Goal: Information Seeking & Learning: Find specific fact

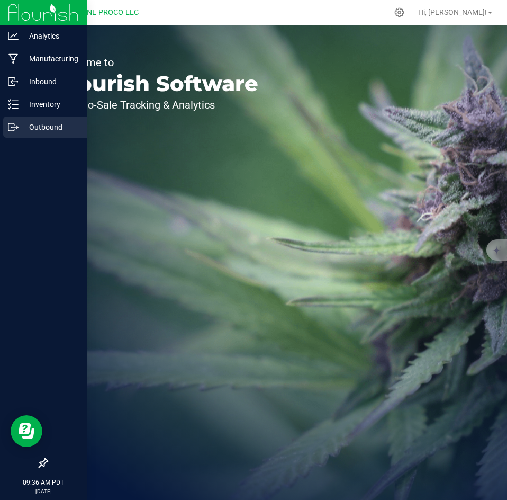
click at [8, 125] on icon at bounding box center [11, 126] width 6 height 7
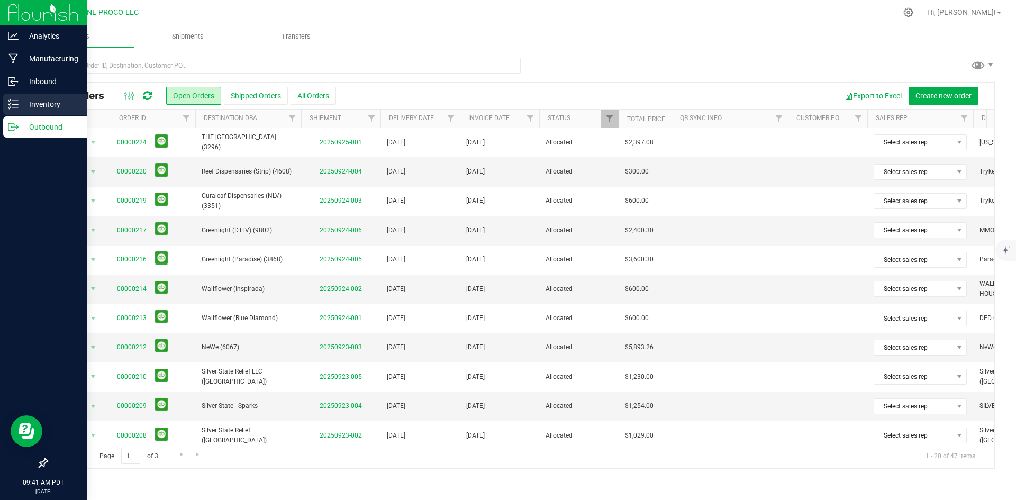
click at [15, 114] on div "Inventory" at bounding box center [45, 104] width 84 height 21
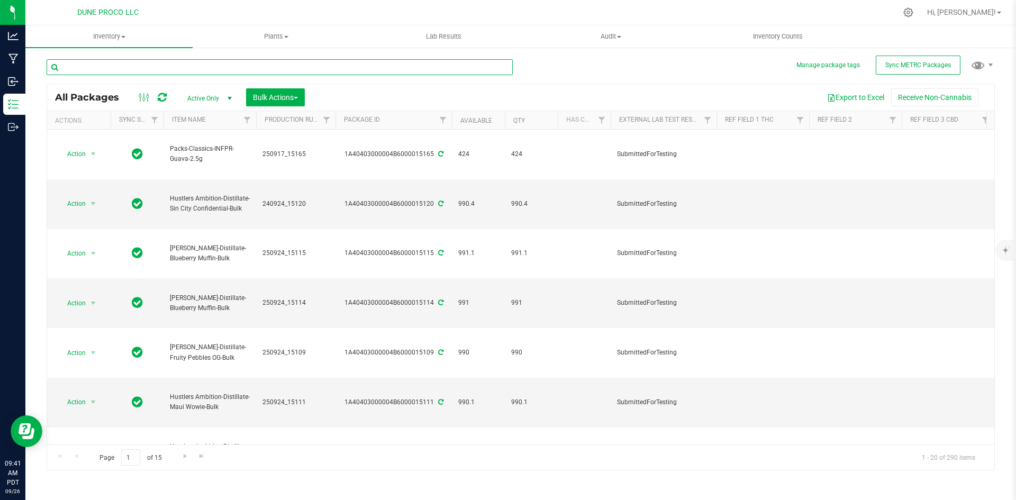
click at [174, 69] on input "text" at bounding box center [280, 67] width 466 height 16
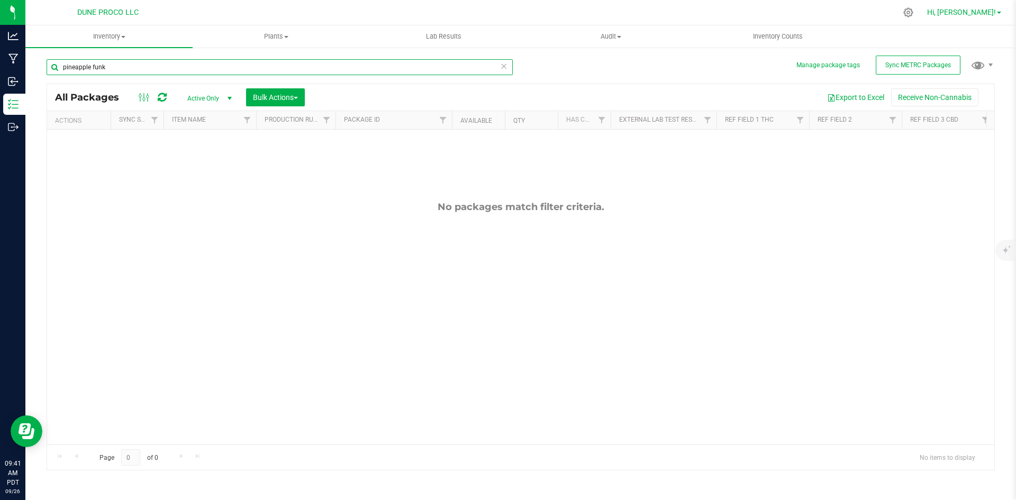
type input "pineapple funk"
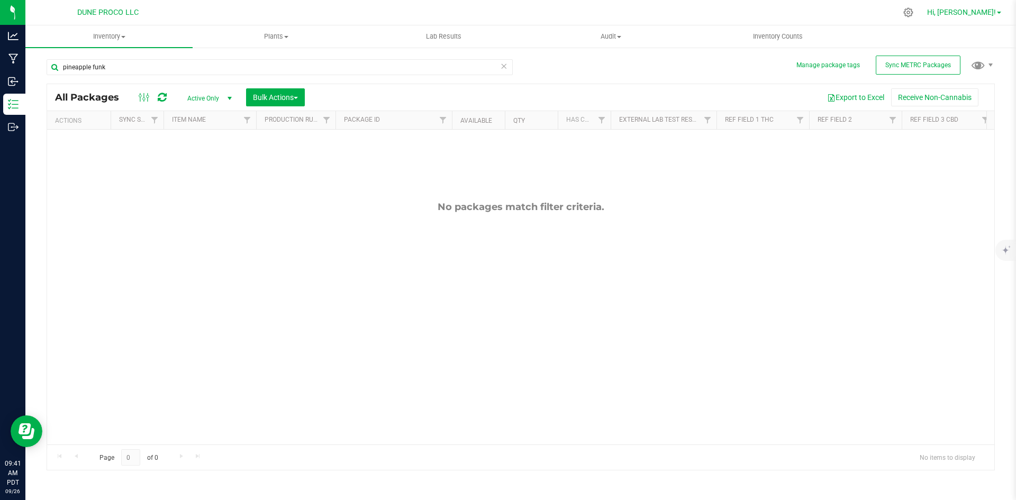
click at [972, 7] on link "Hi, [PERSON_NAME]!" at bounding box center [964, 12] width 83 height 11
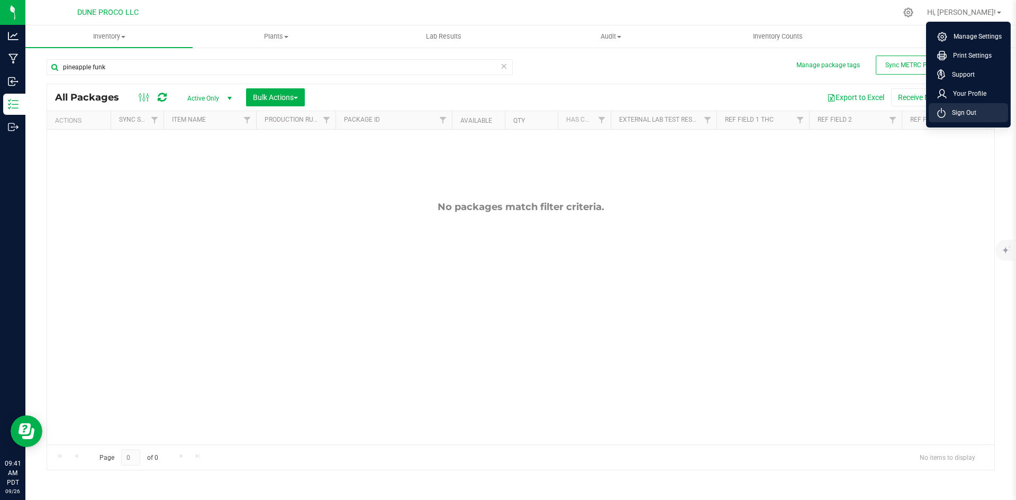
click at [961, 110] on span "Sign Out" at bounding box center [961, 112] width 31 height 11
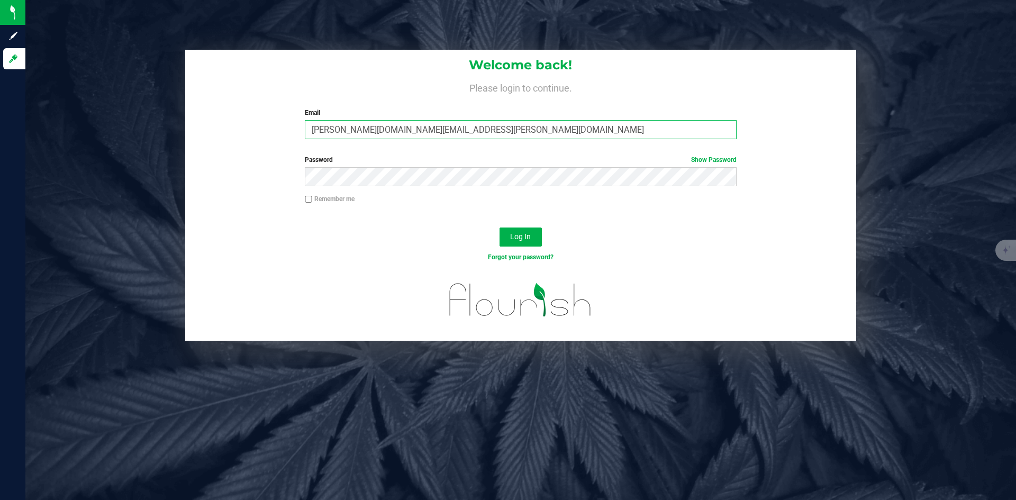
click at [370, 129] on input "[PERSON_NAME][DOMAIN_NAME][EMAIL_ADDRESS][PERSON_NAME][DOMAIN_NAME]" at bounding box center [520, 129] width 431 height 19
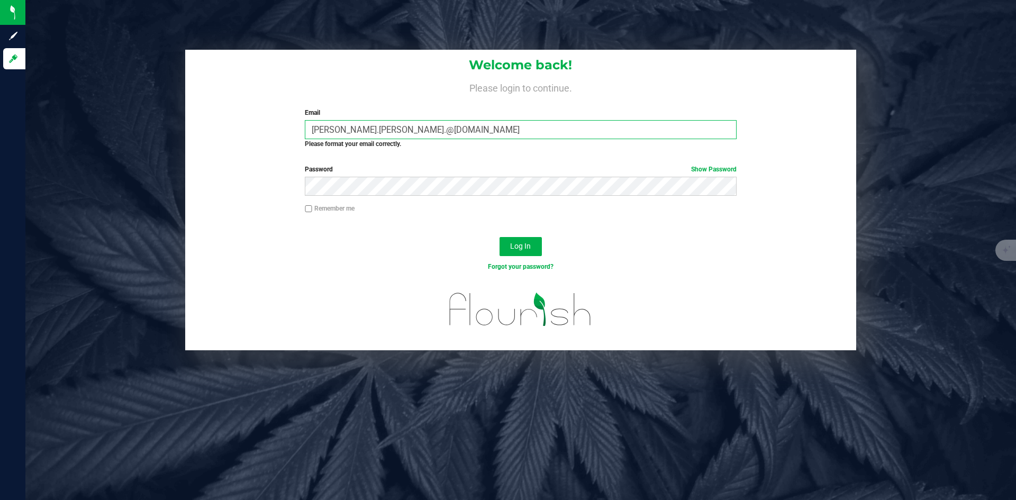
click at [500, 237] on button "Log In" at bounding box center [521, 246] width 42 height 19
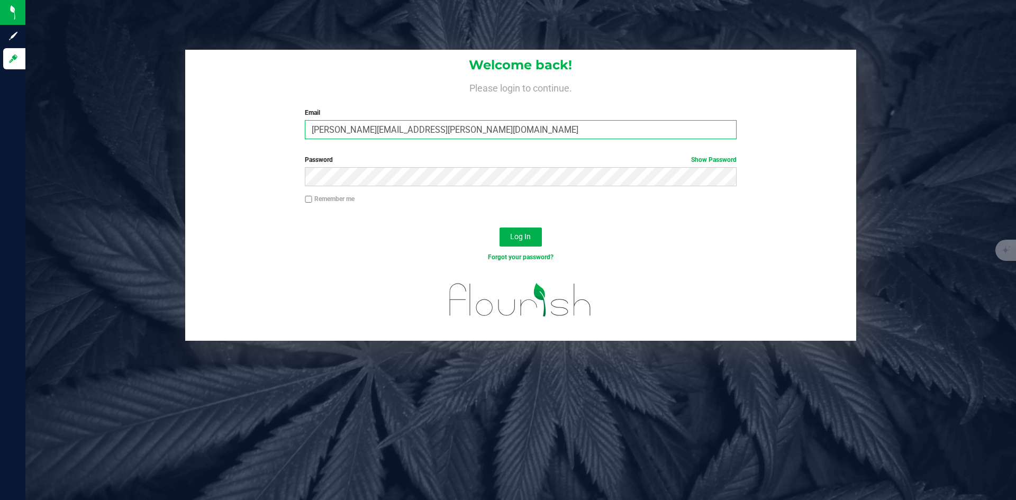
type input "[PERSON_NAME][EMAIL_ADDRESS][PERSON_NAME][DOMAIN_NAME]"
click at [500, 228] on button "Log In" at bounding box center [521, 237] width 42 height 19
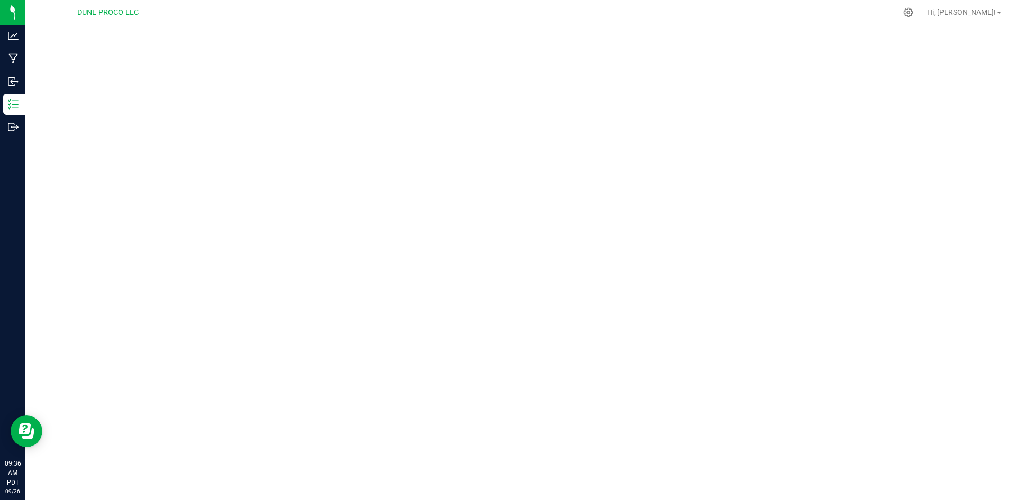
click at [699, 222] on div at bounding box center [520, 262] width 991 height 475
